Goal: Navigation & Orientation: Find specific page/section

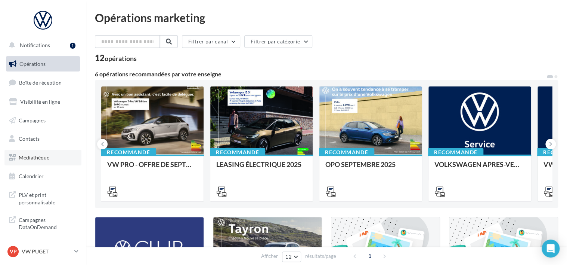
click at [34, 152] on link "Médiathèque" at bounding box center [42, 158] width 77 height 16
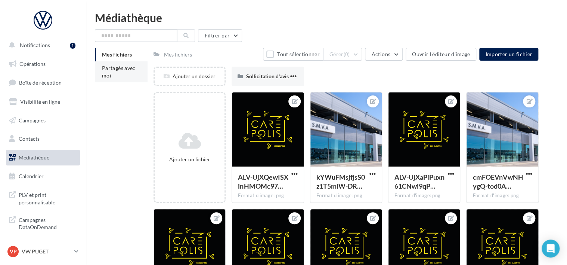
click at [115, 71] on li "Partagés avec moi" at bounding box center [121, 71] width 53 height 21
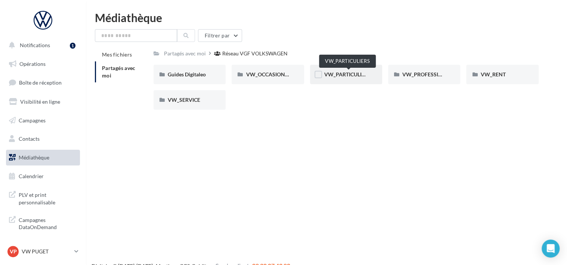
click at [358, 73] on span "VW_PARTICULIERS" at bounding box center [347, 74] width 47 height 6
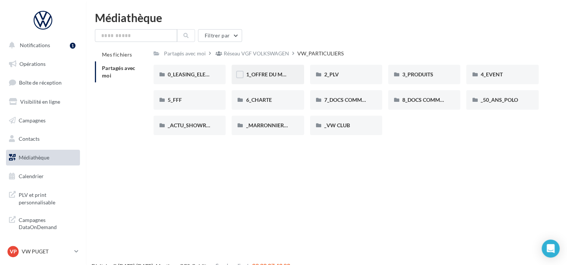
click at [283, 69] on div "1_OFFRE DU MOIS" at bounding box center [268, 74] width 72 height 19
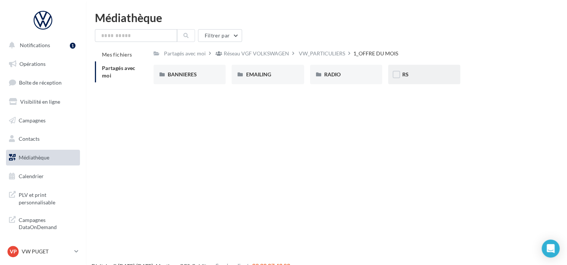
click at [419, 80] on div "RS" at bounding box center [424, 74] width 72 height 19
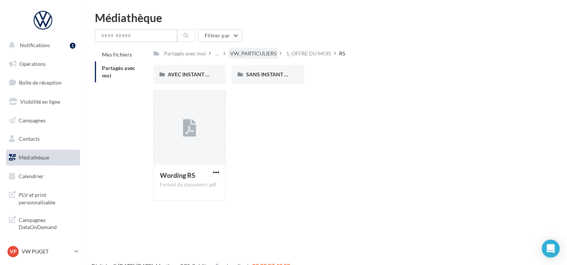
click at [265, 55] on div "VW_PARTICULIERS" at bounding box center [253, 53] width 46 height 7
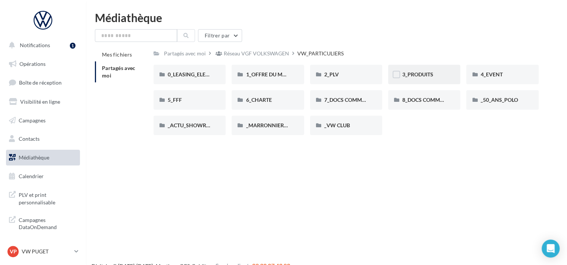
click at [412, 70] on div "3_PRODUITS" at bounding box center [424, 74] width 72 height 19
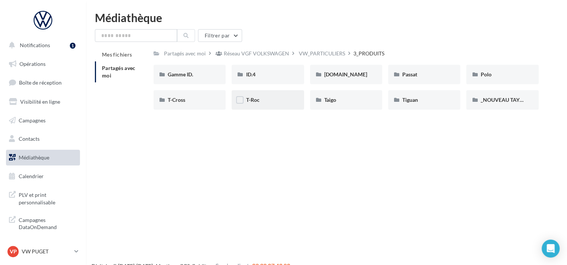
click at [293, 96] on div "T-Roc" at bounding box center [268, 99] width 72 height 19
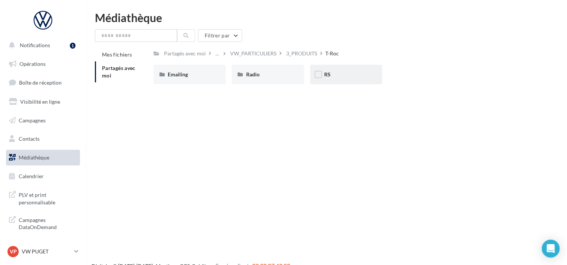
click at [340, 73] on div "RS" at bounding box center [346, 74] width 44 height 7
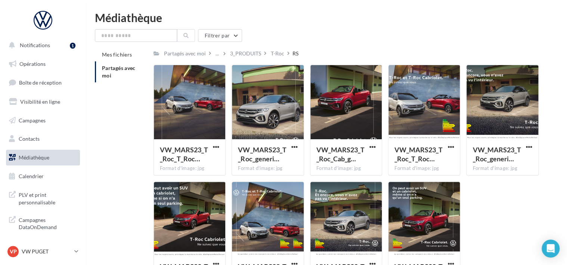
click at [62, 243] on nav "Notifications 1 Opérations Boîte de réception Visibilité en ligne Campagnes Con…" at bounding box center [43, 132] width 86 height 265
click at [76, 254] on icon at bounding box center [76, 251] width 4 height 6
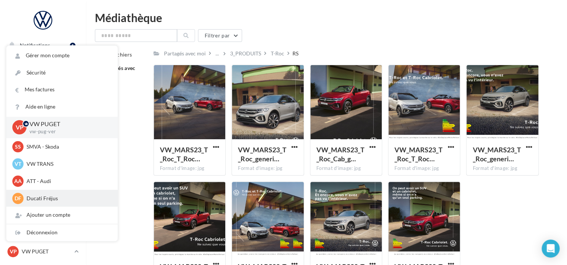
click at [83, 191] on div "DF Ducati Fréjus leads.ducati@carepolis.com" at bounding box center [61, 198] width 111 height 17
